Goal: Task Accomplishment & Management: Complete application form

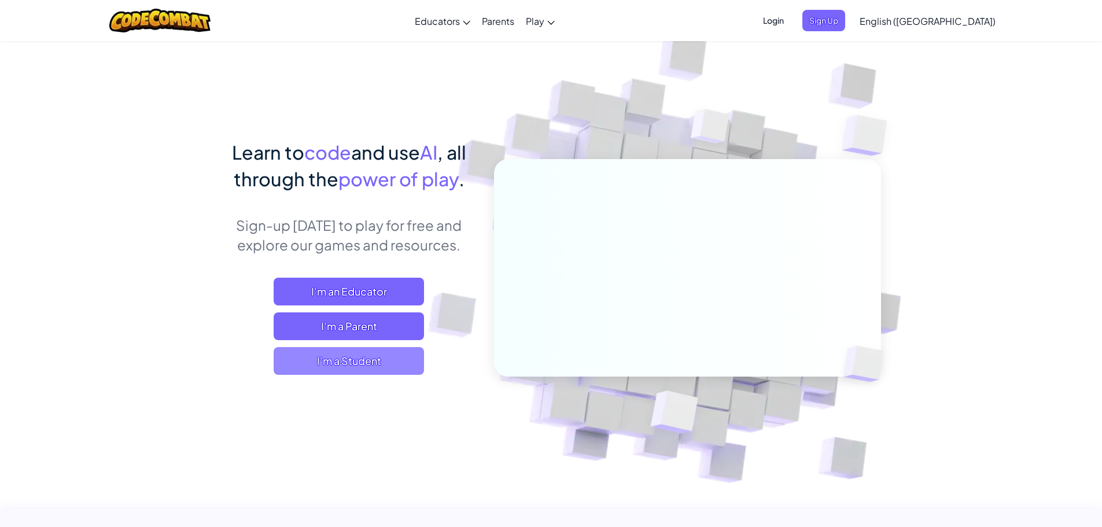
click at [357, 364] on span "I'm a Student" at bounding box center [349, 361] width 150 height 28
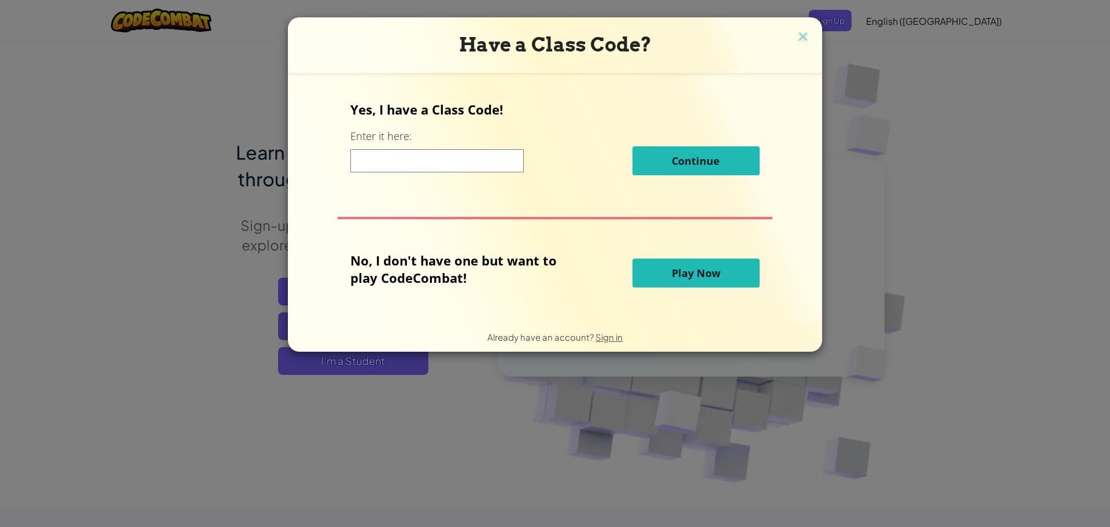
click at [425, 163] on input at bounding box center [436, 160] width 173 height 23
type input "PanRoomFast"
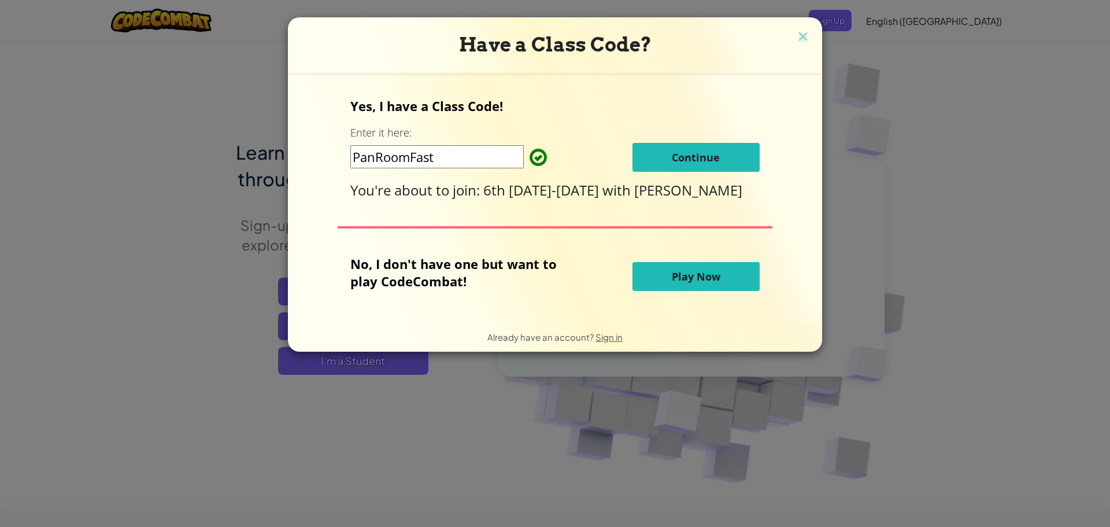
click at [690, 156] on span "Continue" at bounding box center [696, 157] width 48 height 14
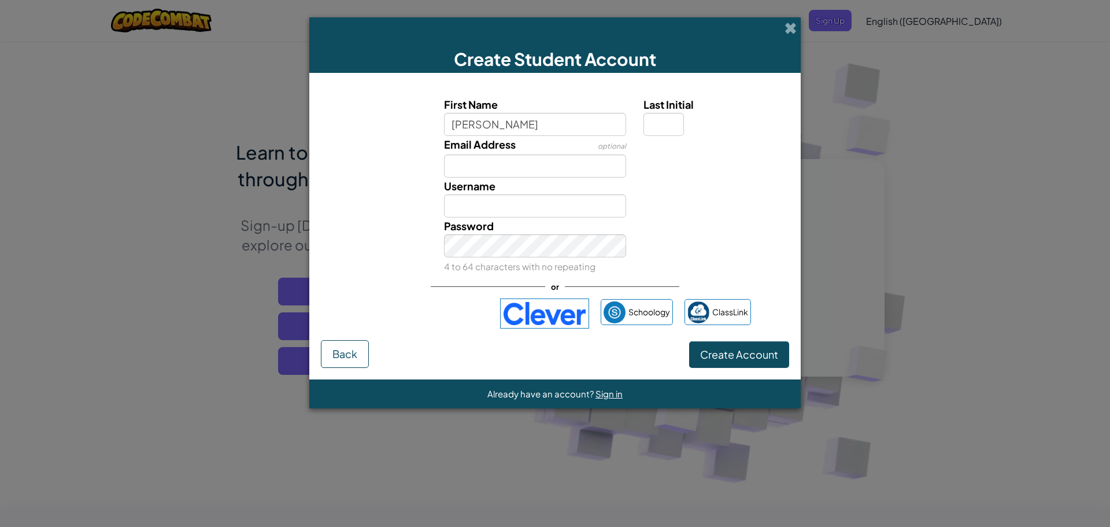
type input "[PERSON_NAME]"
click at [675, 124] on input "Last Initial" at bounding box center [664, 124] width 40 height 23
type input "M"
type input "[PERSON_NAME]"
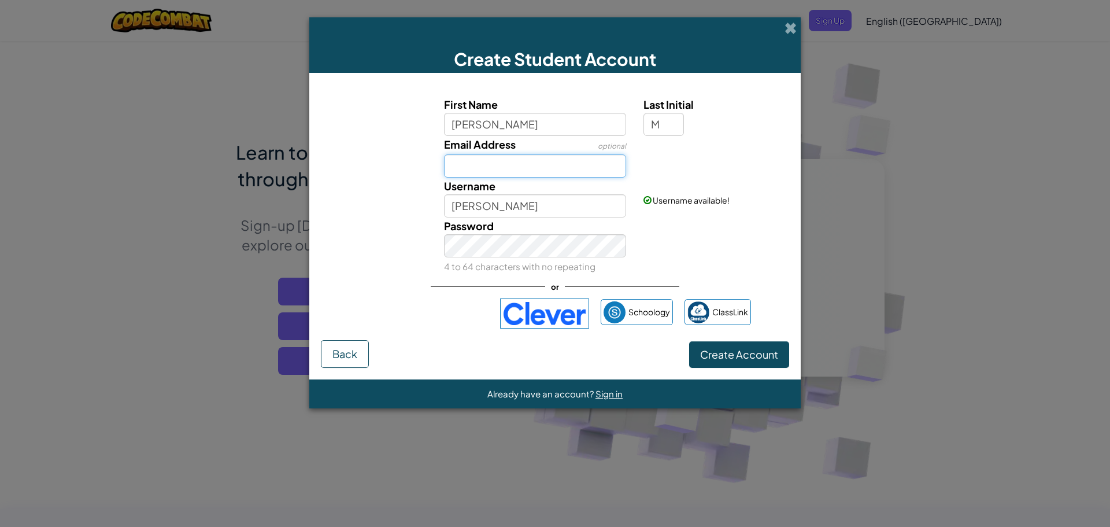
click at [514, 166] on input "Email Address" at bounding box center [535, 165] width 183 height 23
type input "[EMAIL_ADDRESS][DOMAIN_NAME]"
click at [552, 327] on img at bounding box center [544, 313] width 89 height 30
